Goal: Task Accomplishment & Management: Use online tool/utility

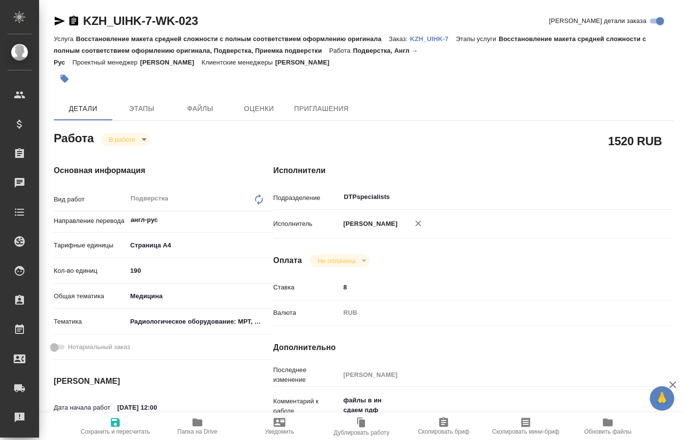
type textarea "x"
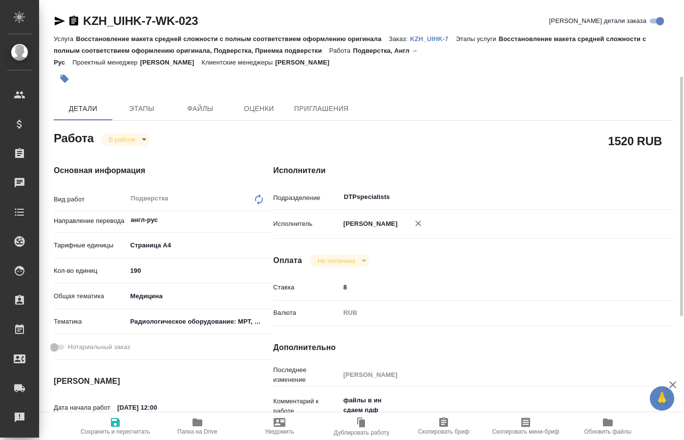
scroll to position [100, 0]
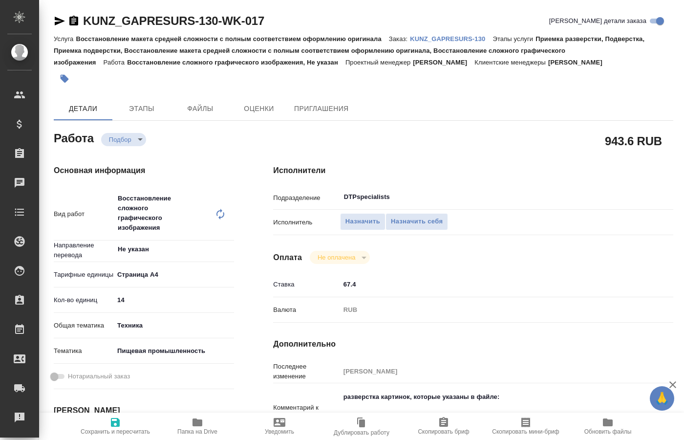
type textarea "x"
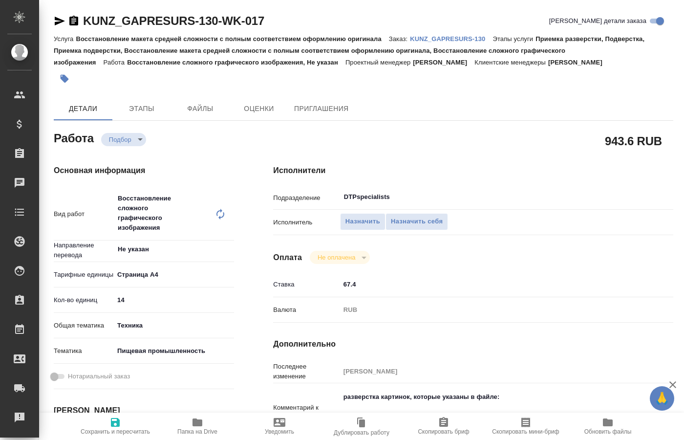
type textarea "x"
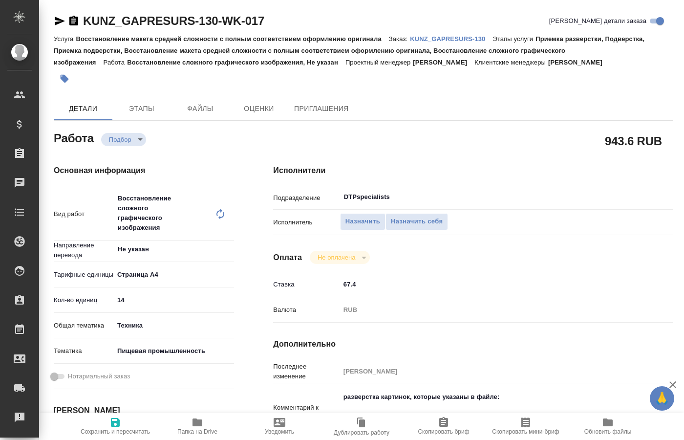
type textarea "x"
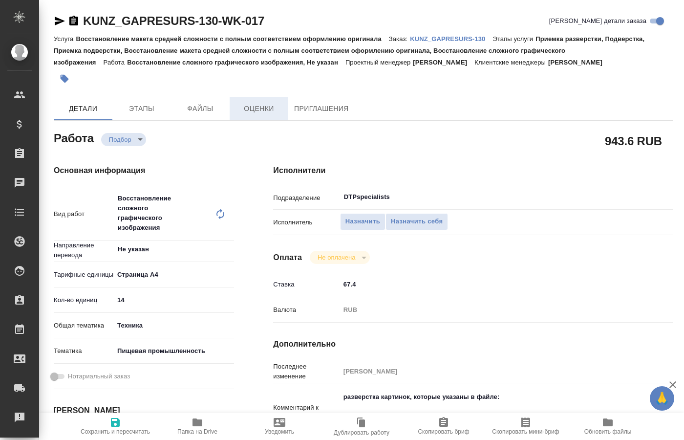
type textarea "x"
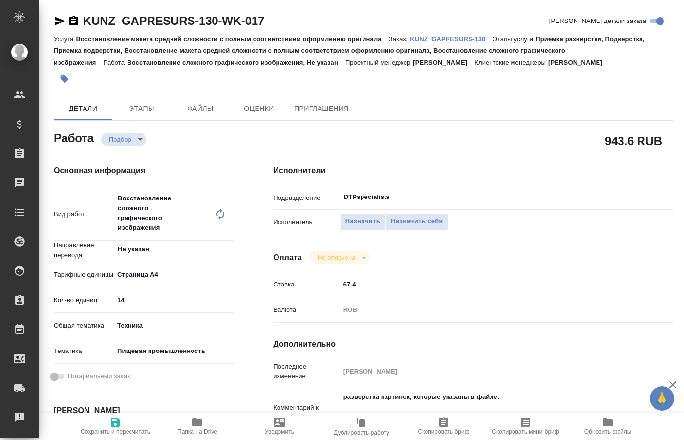
type textarea "x"
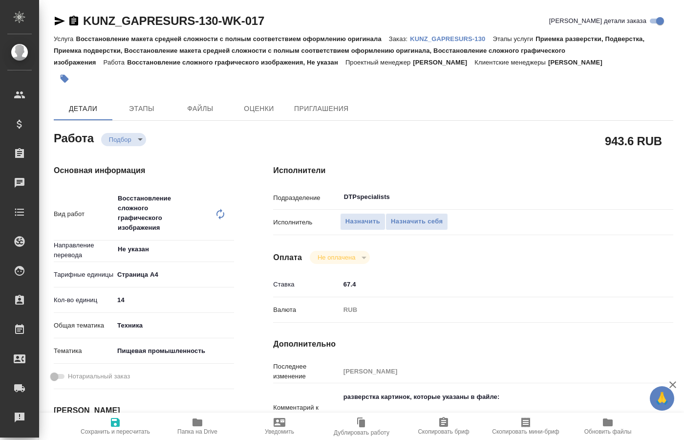
type textarea "x"
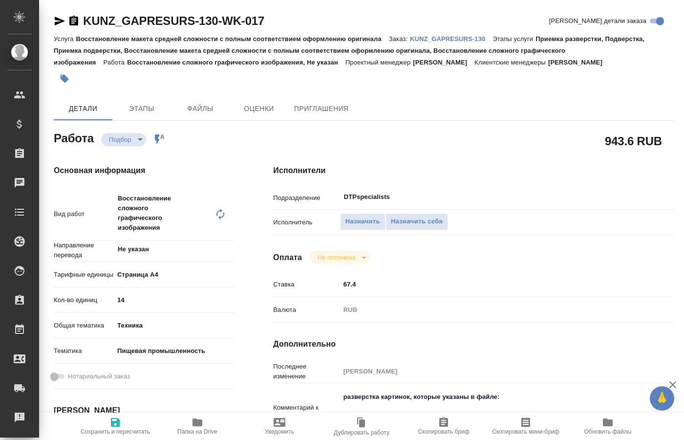
type textarea "x"
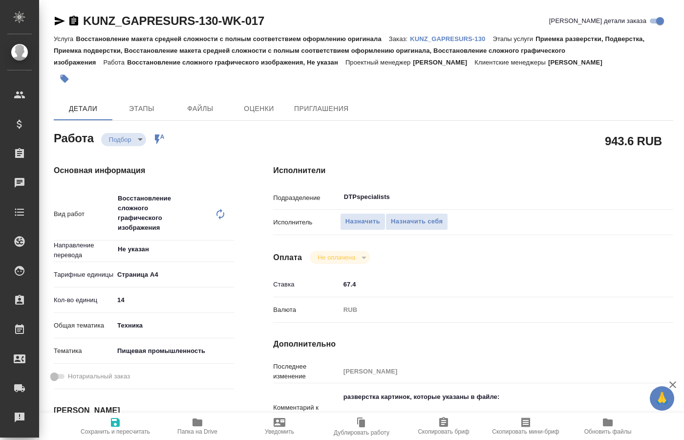
type textarea "x"
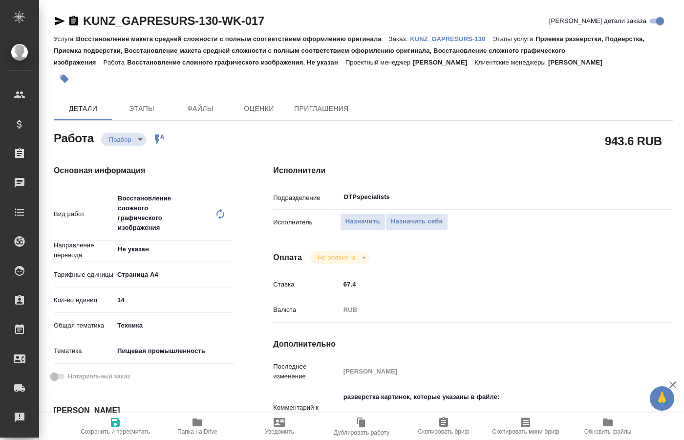
scroll to position [50, 0]
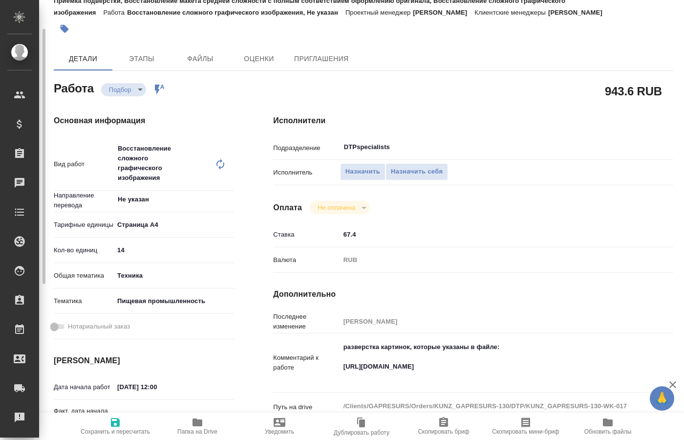
type textarea "x"
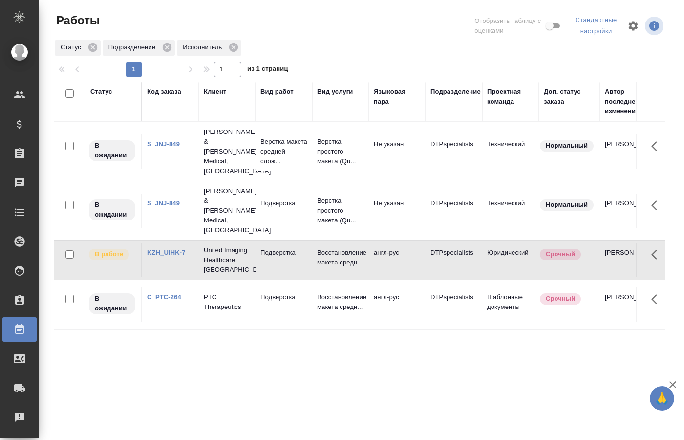
scroll to position [0, 608]
